Goal: Check status: Check status

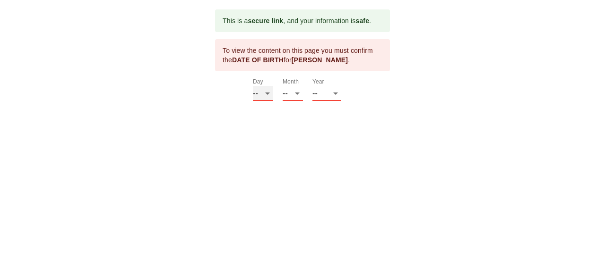
click at [266, 94] on select "-- 01 02 03 04 05 06 07 08 09 10 11 12 13 14 15 16 17 18 19 20 21 22 23 24 25 2…" at bounding box center [263, 93] width 20 height 15
click at [262, 94] on select "-- 01 02 03 04 05 06 07 08 09 10 11 12 13 14 15 16 17 18 19 20 21 22 23 24 25 2…" at bounding box center [263, 93] width 20 height 15
click at [258, 94] on select "-- 01 02 03 04 05 06 07 08 09 10 11 12 13 14 15 16 17 18 19 20 21 22 23 24 25 2…" at bounding box center [263, 93] width 20 height 15
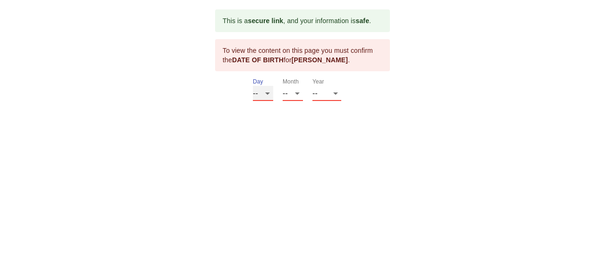
click at [266, 93] on select "-- 01 02 03 04 05 06 07 08 09 10 11 12 13 14 15 16 17 18 19 20 21 22 23 24 25 2…" at bounding box center [263, 93] width 20 height 15
select select "27"
click at [253, 86] on select "-- 01 02 03 04 05 06 07 08 09 10 11 12 13 14 15 16 17 18 19 20 21 22 23 24 25 2…" at bounding box center [263, 93] width 20 height 15
click at [300, 94] on select "-- 01 02 03 04 05 06 07 08 09 10 11 12" at bounding box center [293, 93] width 20 height 15
click at [283, 86] on select "-- 01 02 03 04 05 06 07 08 09 10 11 12" at bounding box center [293, 93] width 20 height 15
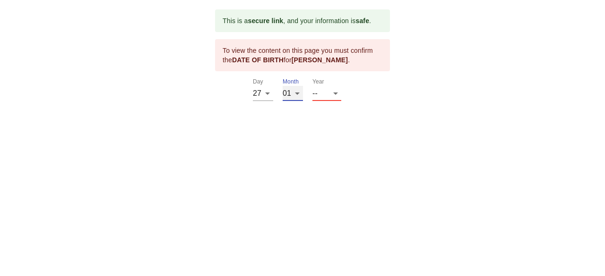
click at [299, 95] on select "-- 01 02 03 04 05 06 07 08 09 10 11 12" at bounding box center [293, 93] width 20 height 15
select select "10"
click at [283, 86] on select "-- 01 02 03 04 05 06 07 08 09 10 11 12" at bounding box center [293, 93] width 20 height 15
click at [334, 93] on select "-- 2025 2024 2023 2022 2021 2020 2019 2018 2017 2016 2015 2014 2013 2012 2011 2…" at bounding box center [326, 93] width 29 height 15
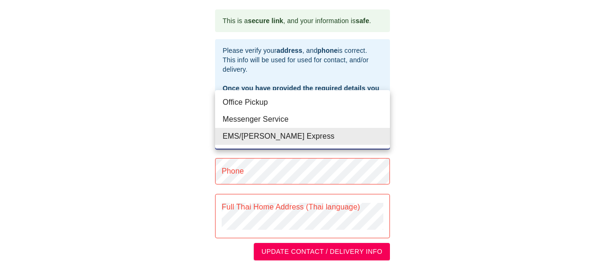
click at [383, 137] on body "This is a secure link , and your information is safe . Please verify your addre…" at bounding box center [302, 135] width 605 height 270
click at [273, 101] on li "Office Pickup" at bounding box center [302, 102] width 175 height 17
type input "Office Pickup"
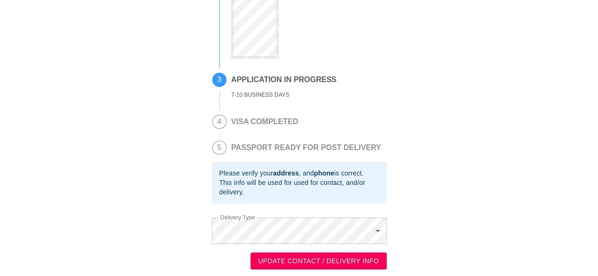
scroll to position [229, 0]
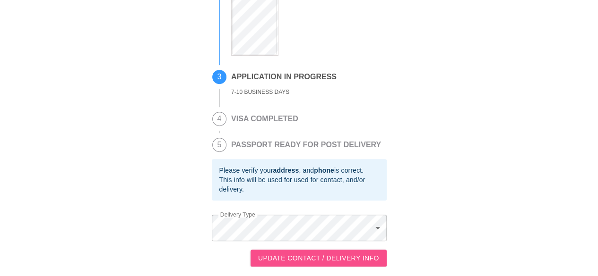
click at [292, 260] on span "UPDATE CONTACT / DELIVERY INFO" at bounding box center [318, 259] width 121 height 12
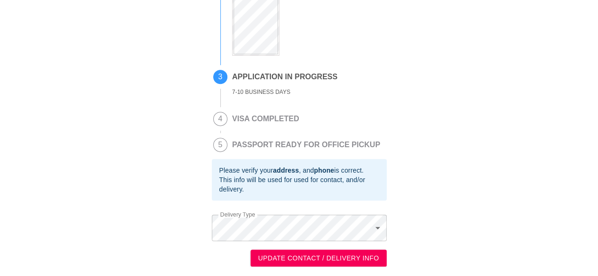
click at [356, 253] on span "UPDATE CONTACT / DELIVERY INFO" at bounding box center [318, 259] width 121 height 12
